Goal: Information Seeking & Learning: Learn about a topic

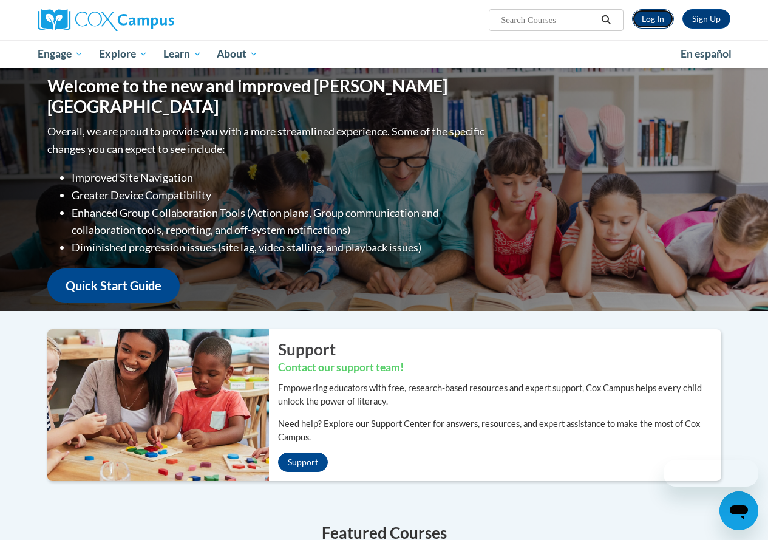
click at [659, 17] on link "Log In" at bounding box center [653, 18] width 42 height 19
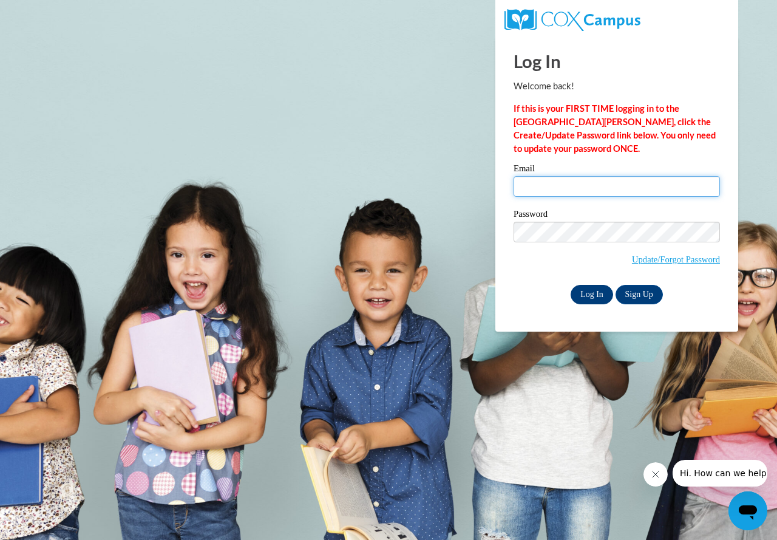
type input "millerm@prescott.k12.wi.us"
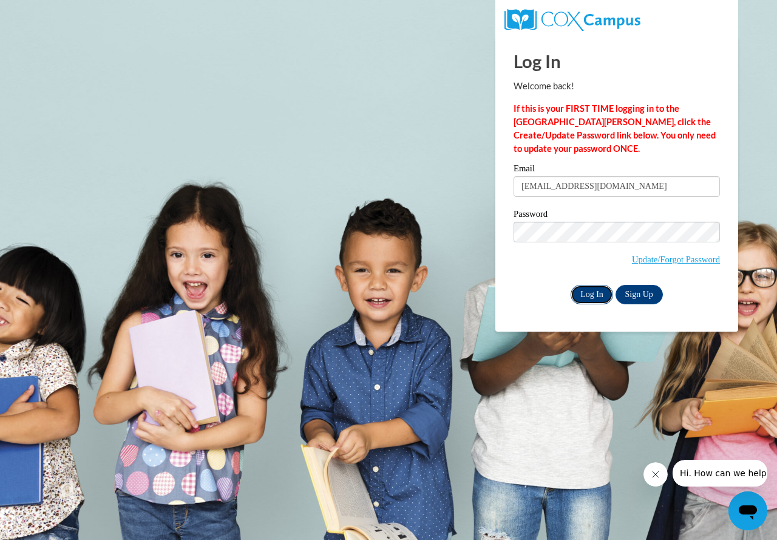
click at [598, 293] on input "Log In" at bounding box center [592, 294] width 42 height 19
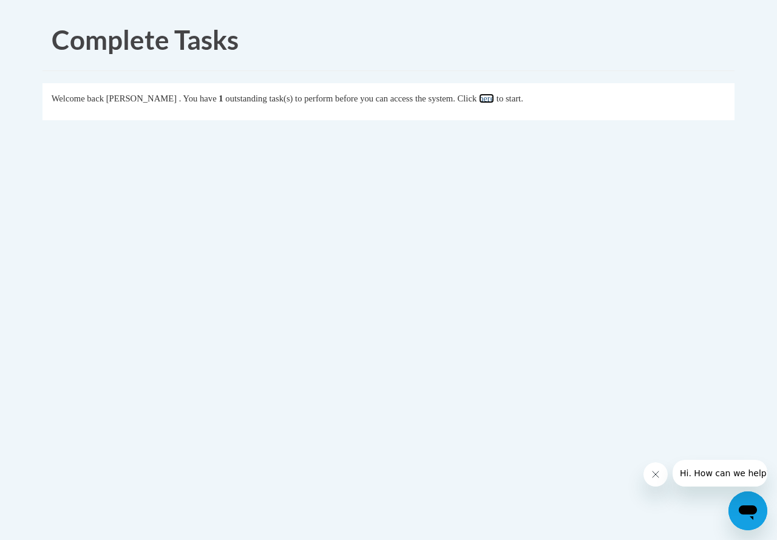
click at [494, 97] on link "here" at bounding box center [486, 98] width 15 height 10
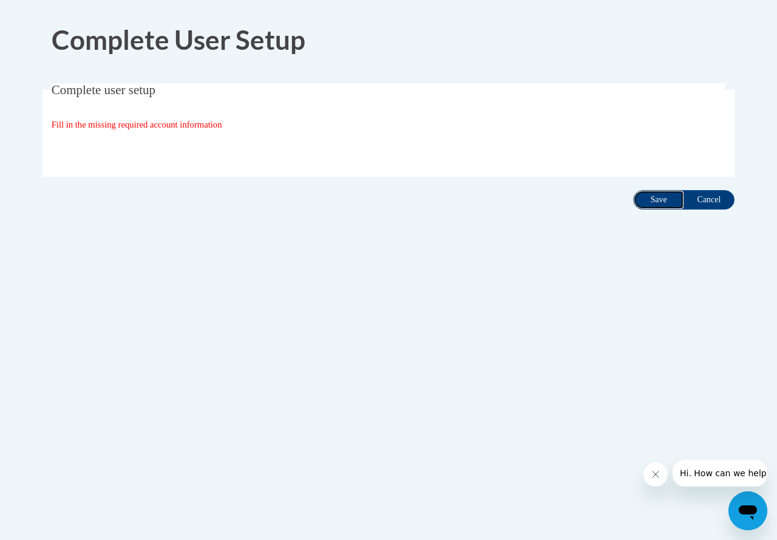
click at [650, 200] on input "Save" at bounding box center [658, 199] width 51 height 19
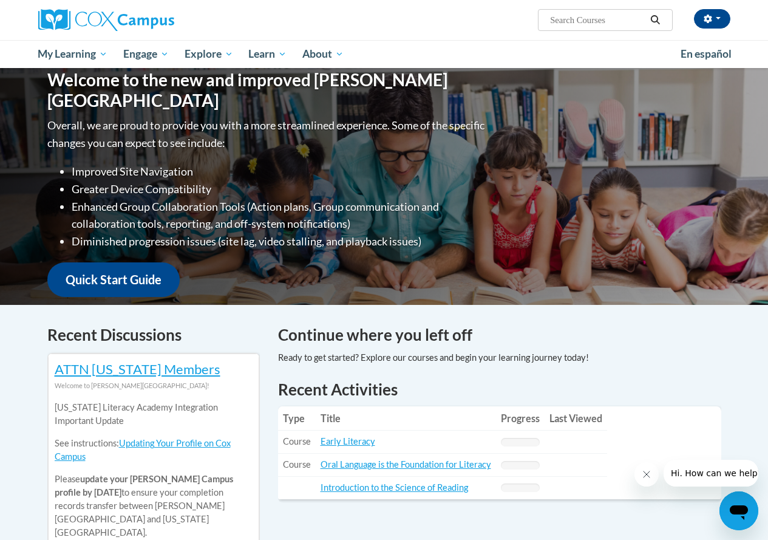
scroll to position [304, 0]
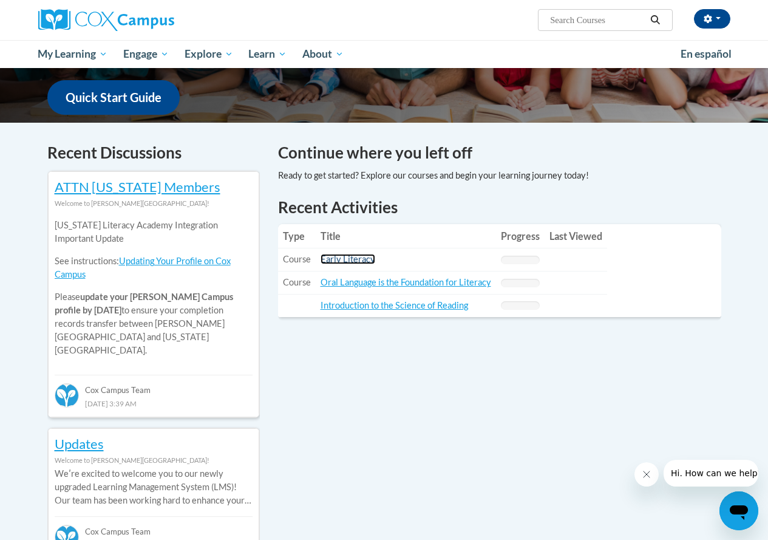
click at [352, 259] on link "Early Literacy" at bounding box center [348, 259] width 55 height 10
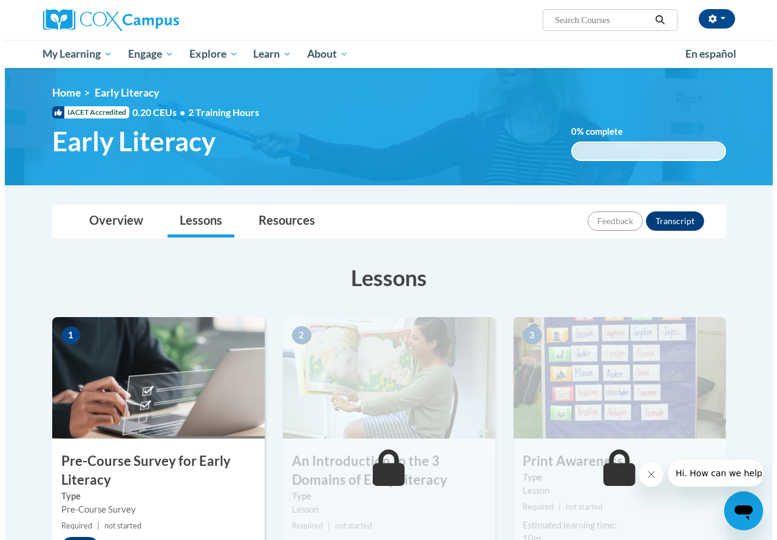
scroll to position [182, 0]
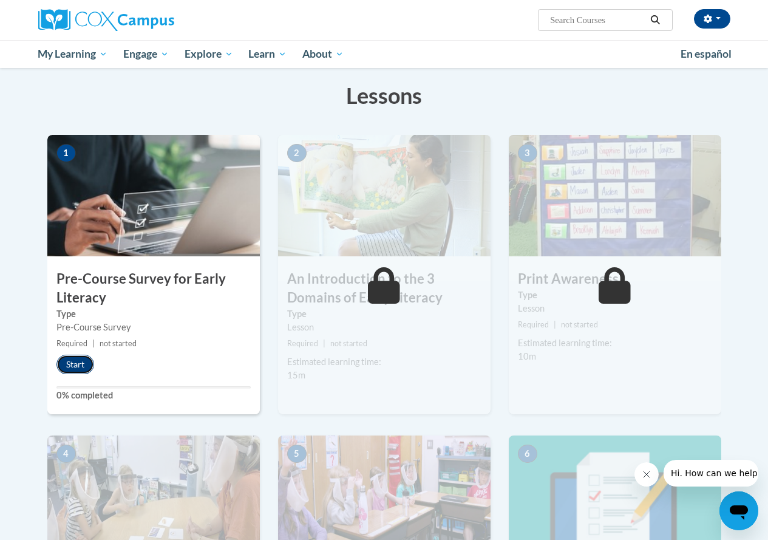
click at [78, 361] on button "Start" at bounding box center [75, 364] width 38 height 19
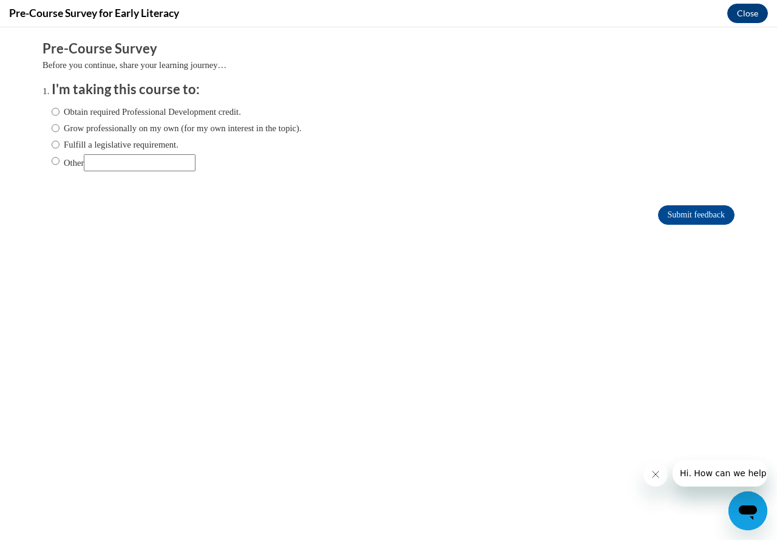
scroll to position [0, 0]
click at [52, 144] on input "Fulfill a legislative requirement." at bounding box center [56, 144] width 8 height 13
radio input "true"
click at [675, 214] on input "Submit feedback" at bounding box center [696, 214] width 76 height 19
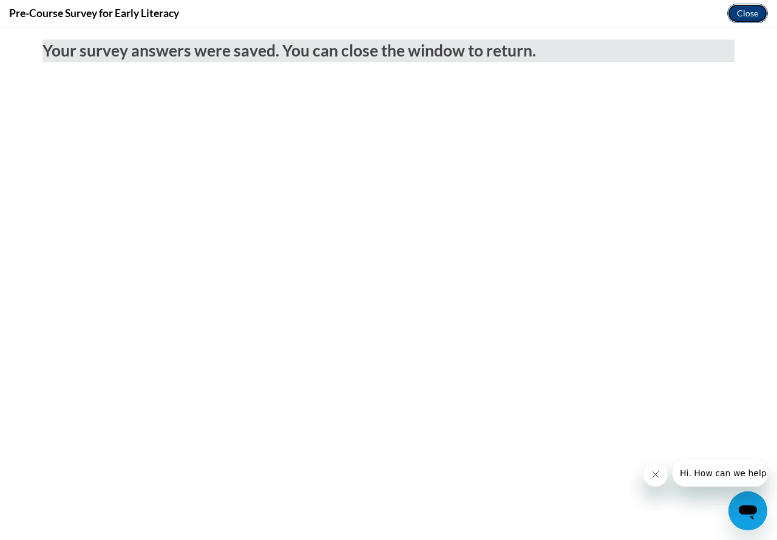
click at [751, 10] on button "Close" at bounding box center [747, 13] width 41 height 19
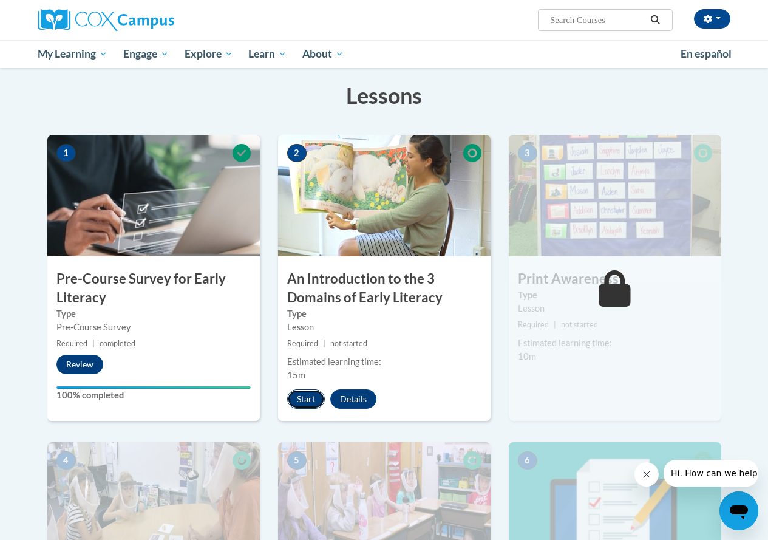
click at [309, 400] on button "Start" at bounding box center [306, 398] width 38 height 19
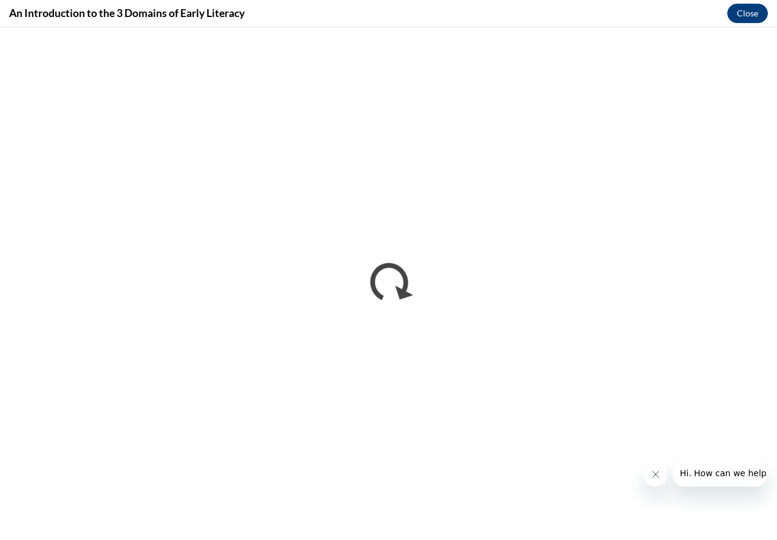
click at [658, 476] on icon "Close message from company" at bounding box center [655, 474] width 10 height 10
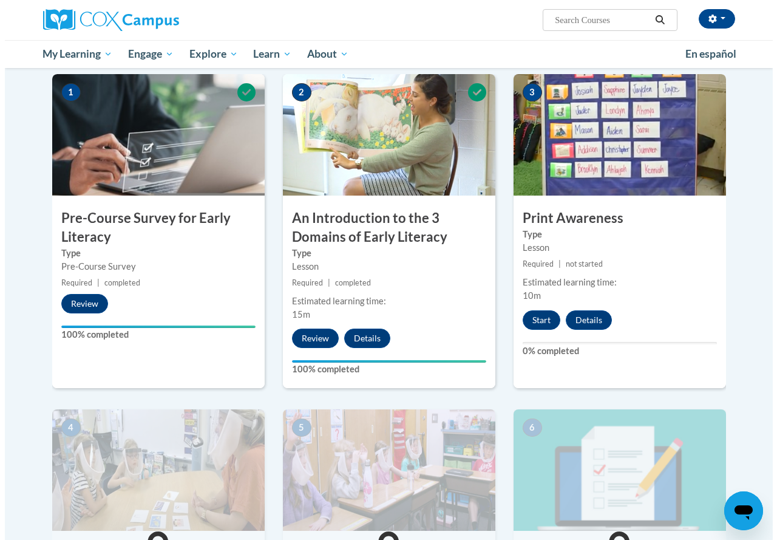
scroll to position [121, 0]
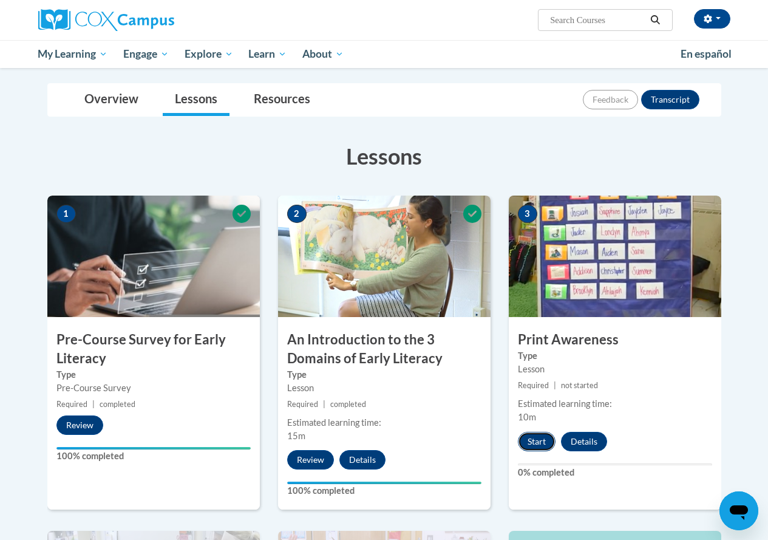
click at [545, 444] on button "Start" at bounding box center [537, 441] width 38 height 19
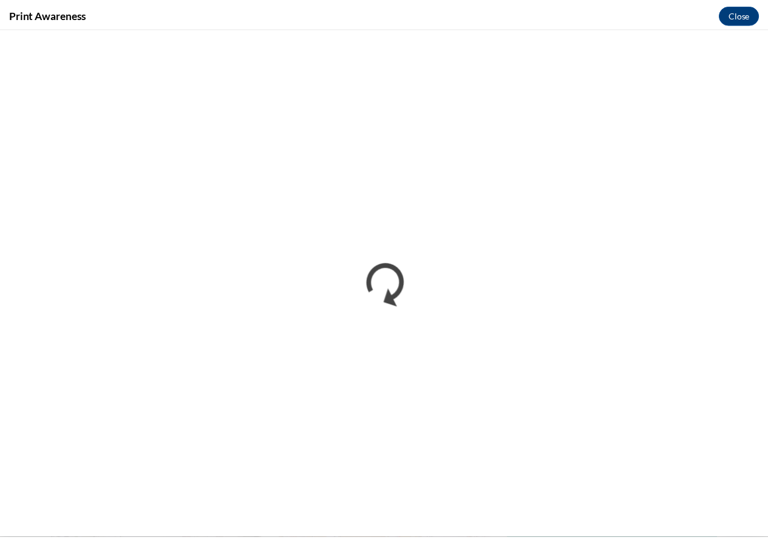
scroll to position [0, 0]
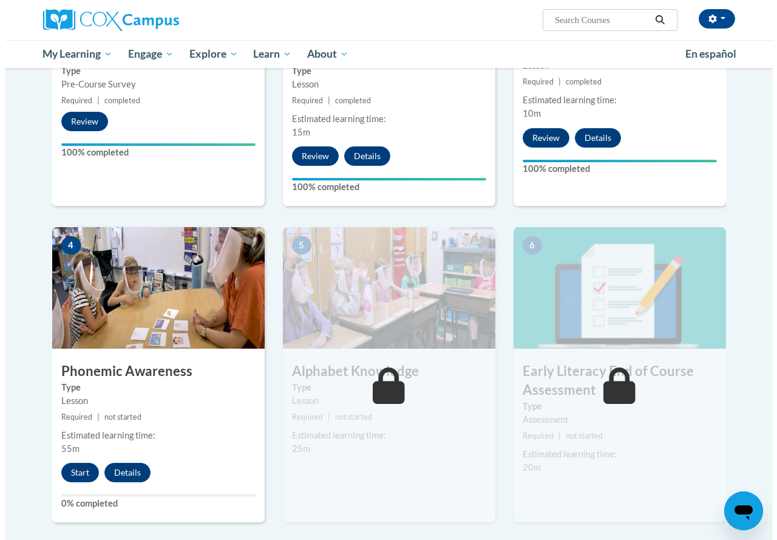
scroll to position [546, 0]
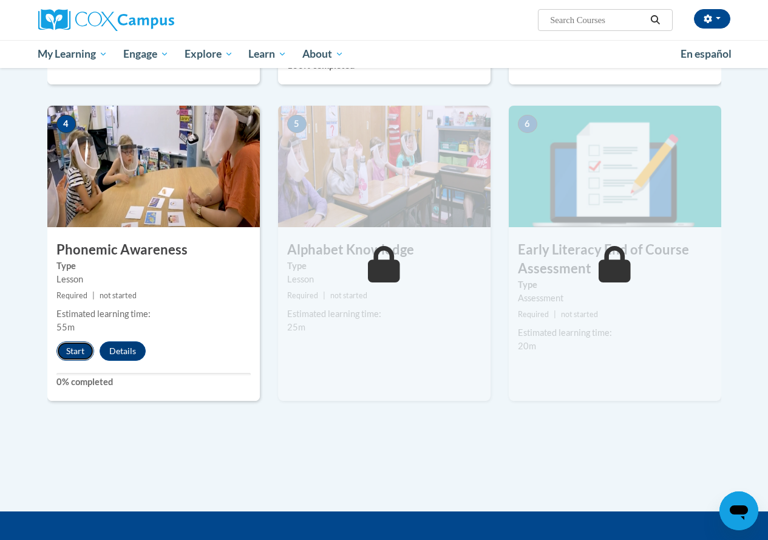
click at [75, 351] on button "Start" at bounding box center [75, 350] width 38 height 19
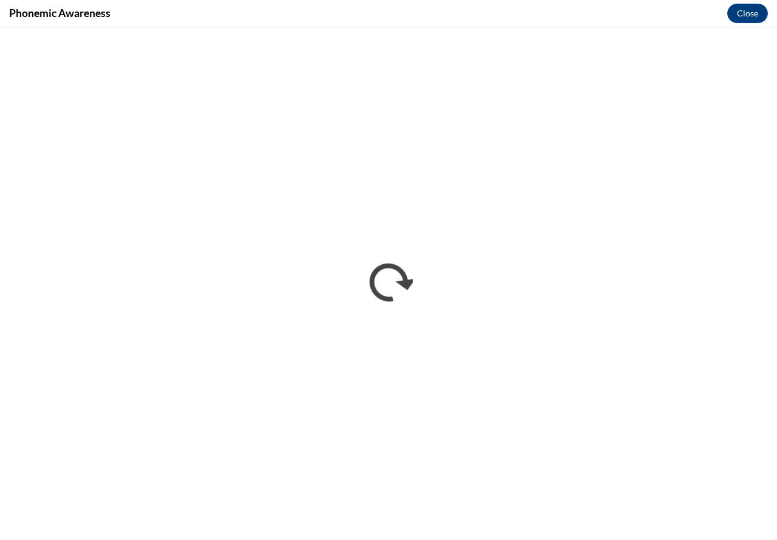
scroll to position [0, 0]
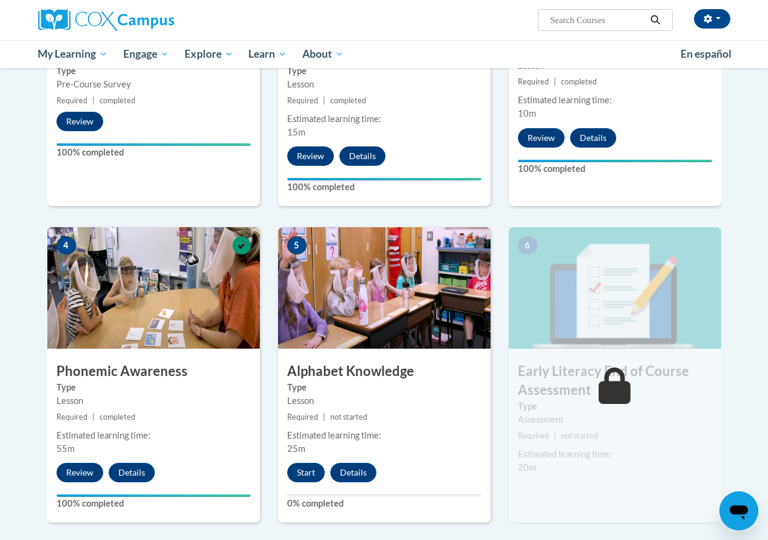
scroll to position [486, 0]
